Goal: Information Seeking & Learning: Learn about a topic

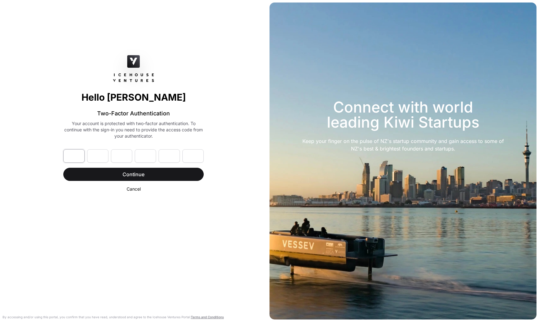
click at [72, 153] on input "text" at bounding box center [73, 155] width 21 height 13
paste input "*"
type input "*"
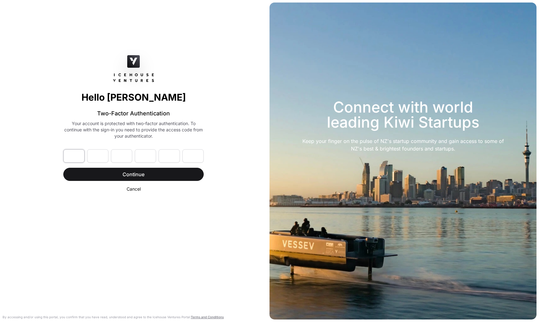
type input "*"
click at [121, 177] on span "Continue" at bounding box center [133, 175] width 125 height 8
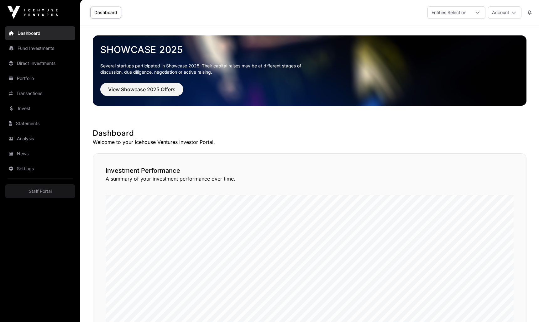
click at [46, 47] on link "Fund Investments" at bounding box center [40, 48] width 70 height 14
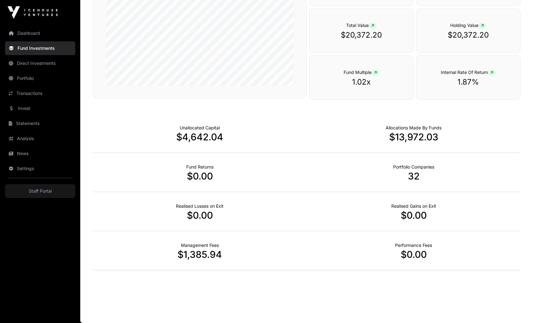
scroll to position [349, 0]
click at [138, 202] on div "Realised Losses on Exit $0.00" at bounding box center [200, 211] width 214 height 39
click at [38, 34] on link "Dashboard" at bounding box center [40, 33] width 70 height 14
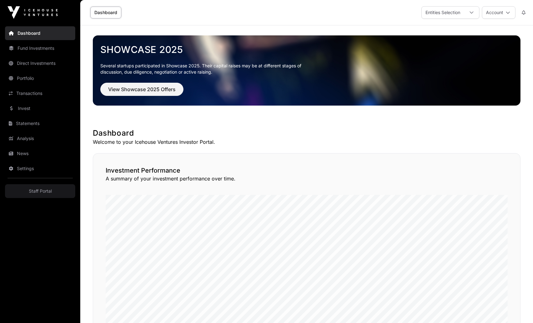
click at [38, 47] on link "Fund Investments" at bounding box center [40, 48] width 70 height 14
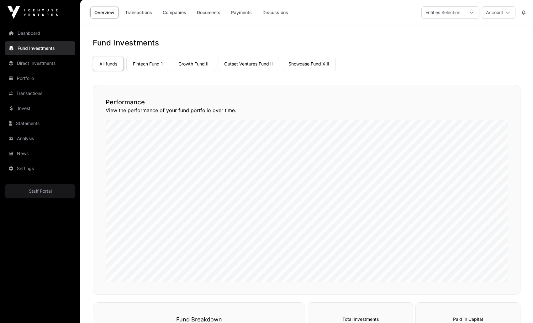
click at [42, 69] on link "Direct Investments" at bounding box center [40, 63] width 70 height 14
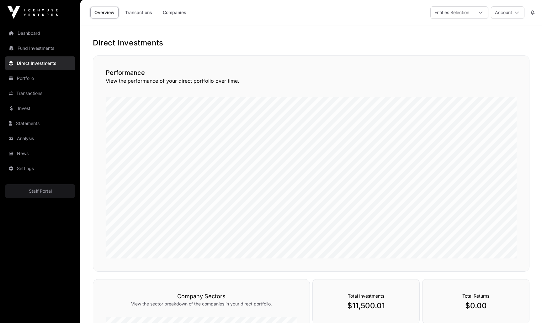
click at [27, 36] on link "Dashboard" at bounding box center [40, 33] width 70 height 14
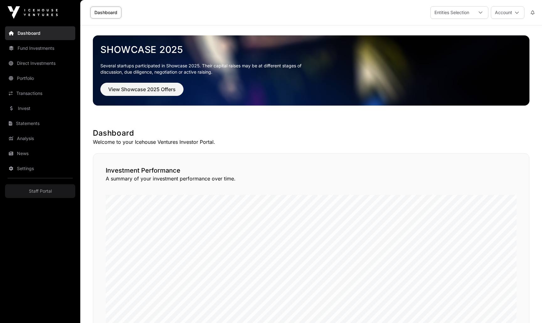
click at [170, 87] on span "View Showcase 2025 Offers" at bounding box center [141, 90] width 67 height 8
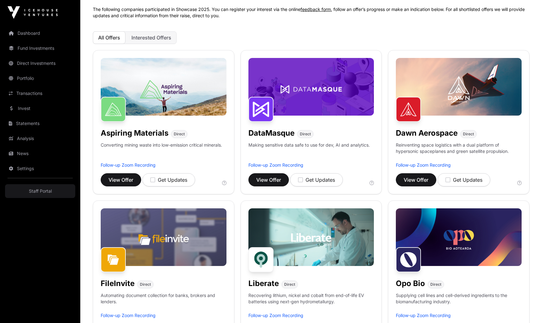
scroll to position [235, 0]
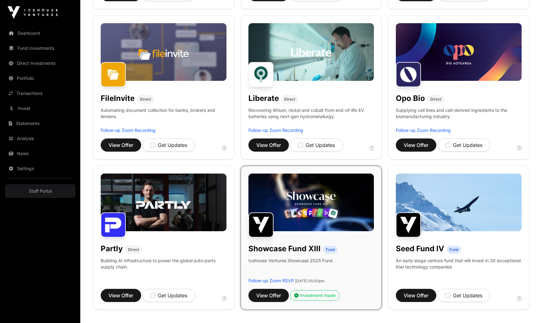
click at [299, 70] on img at bounding box center [311, 52] width 126 height 58
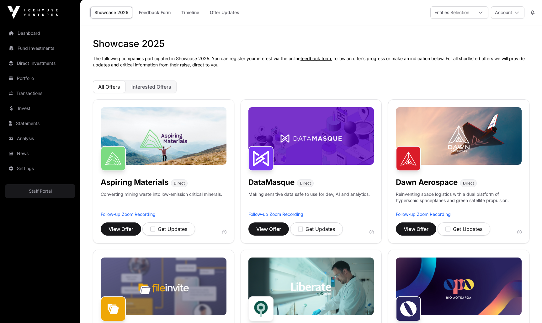
click at [33, 35] on link "Dashboard" at bounding box center [40, 33] width 70 height 14
